Goal: Obtain resource: Download file/media

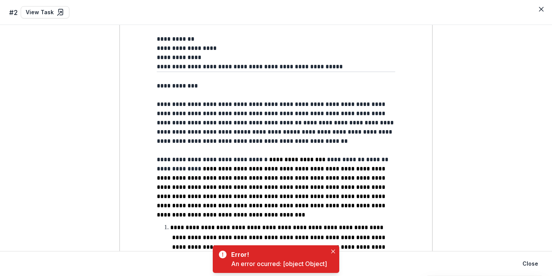
scroll to position [53, 0]
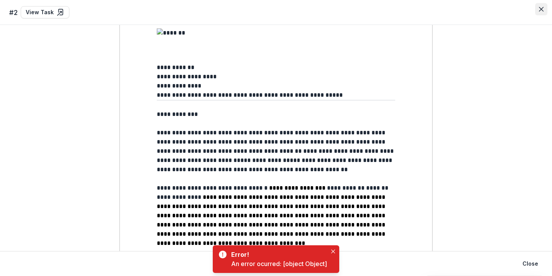
click at [539, 7] on icon "Close" at bounding box center [541, 9] width 5 height 5
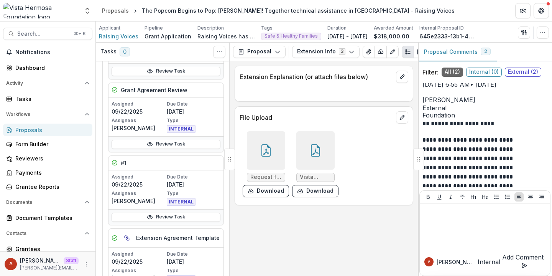
scroll to position [164, 0]
click at [266, 53] on button "Proposal" at bounding box center [259, 52] width 52 height 12
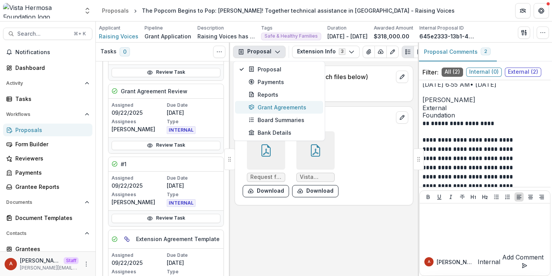
click at [264, 111] on div "Grant Agreements" at bounding box center [283, 107] width 70 height 8
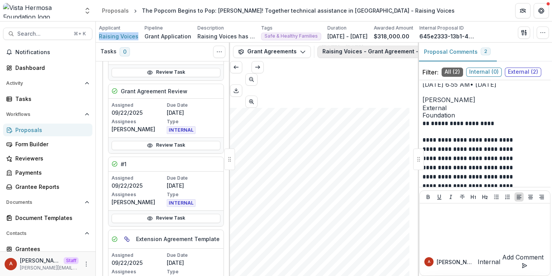
click at [352, 48] on button "Raising Voices - Grant Agreement - [DATE].pdf" at bounding box center [389, 52] width 145 height 12
click at [202, 167] on div "#1" at bounding box center [165, 164] width 115 height 15
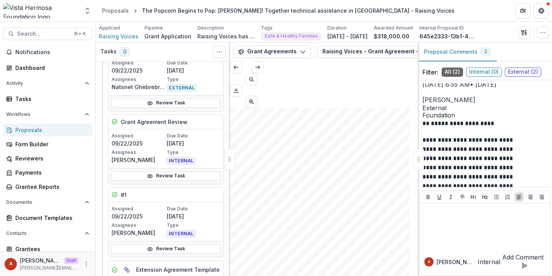
scroll to position [222, 0]
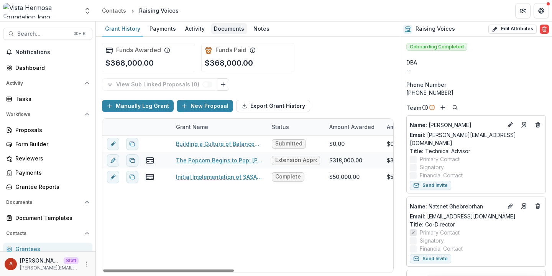
click at [232, 31] on div "Documents" at bounding box center [229, 28] width 36 height 11
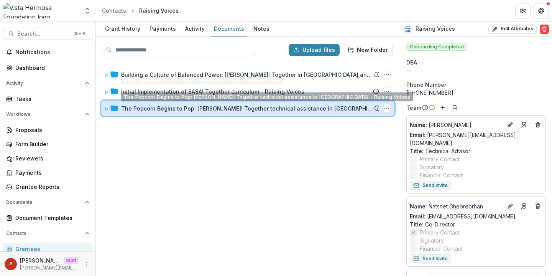
click at [145, 113] on div "The Popcorn Begins to Pop: [PERSON_NAME]! Together technical assistance in [GEO…" at bounding box center [247, 107] width 293 height 15
